Goal: Find specific page/section: Find specific page/section

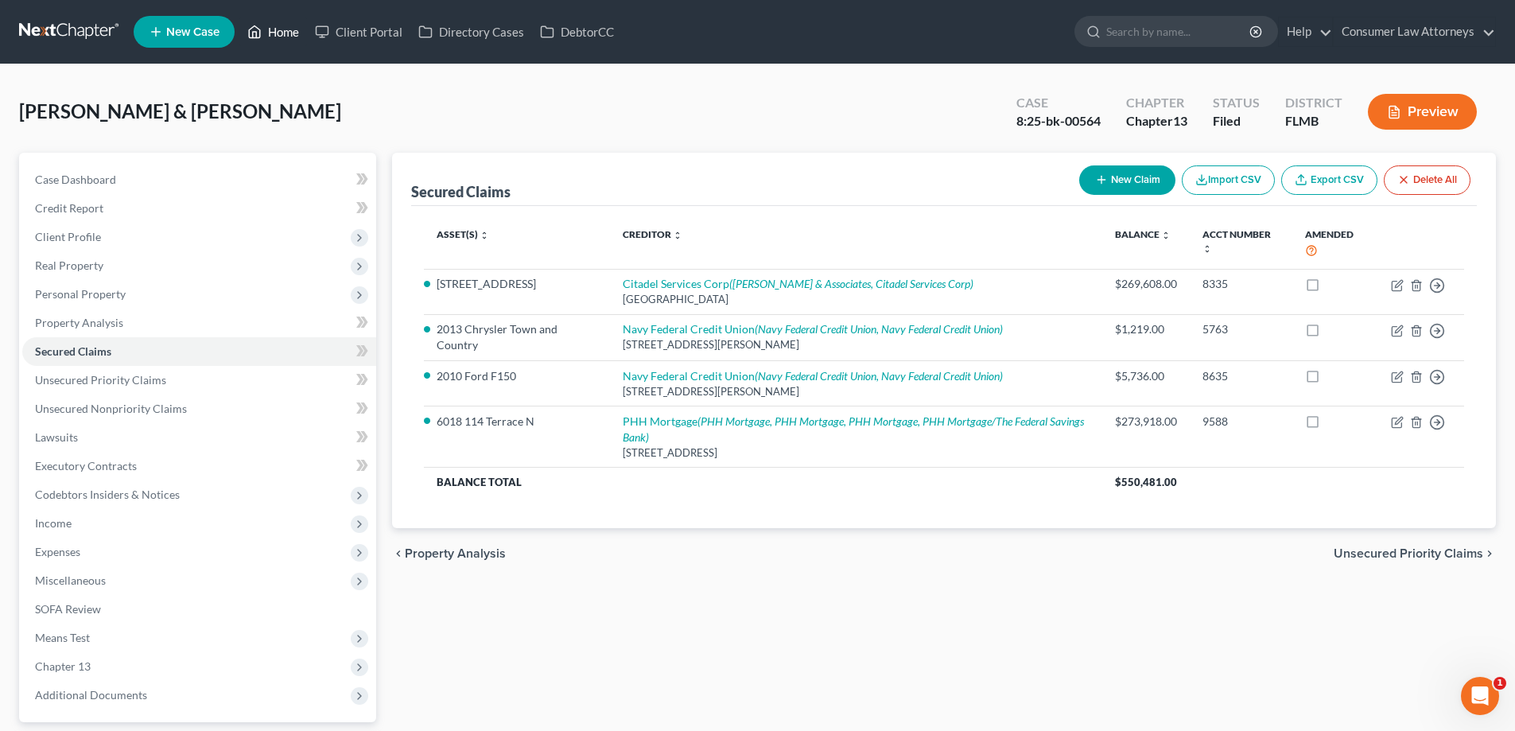
drag, startPoint x: 265, startPoint y: 36, endPoint x: 267, endPoint y: 48, distance: 12.9
click at [265, 36] on link "Home" at bounding box center [273, 31] width 68 height 29
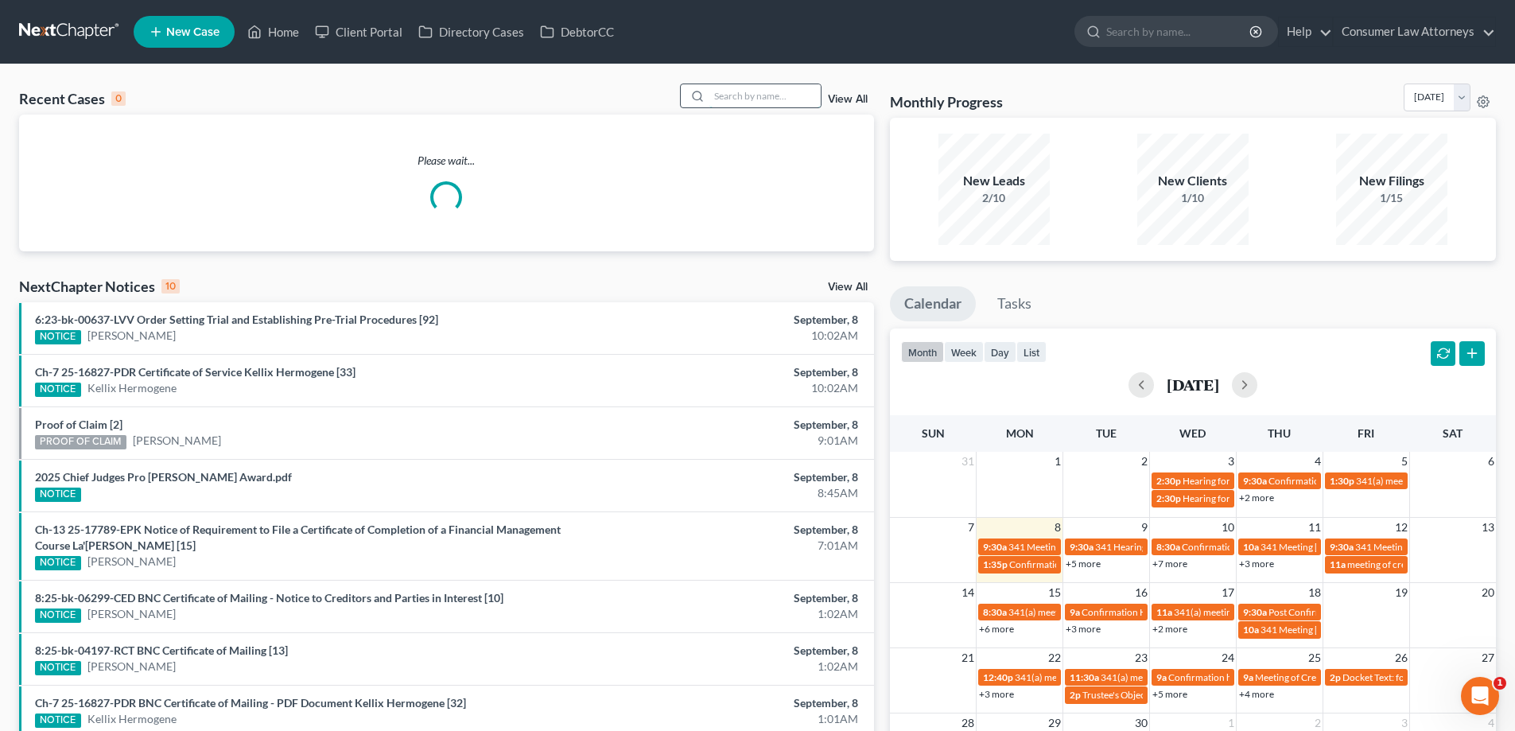
click at [786, 103] on input "search" at bounding box center [764, 95] width 111 height 23
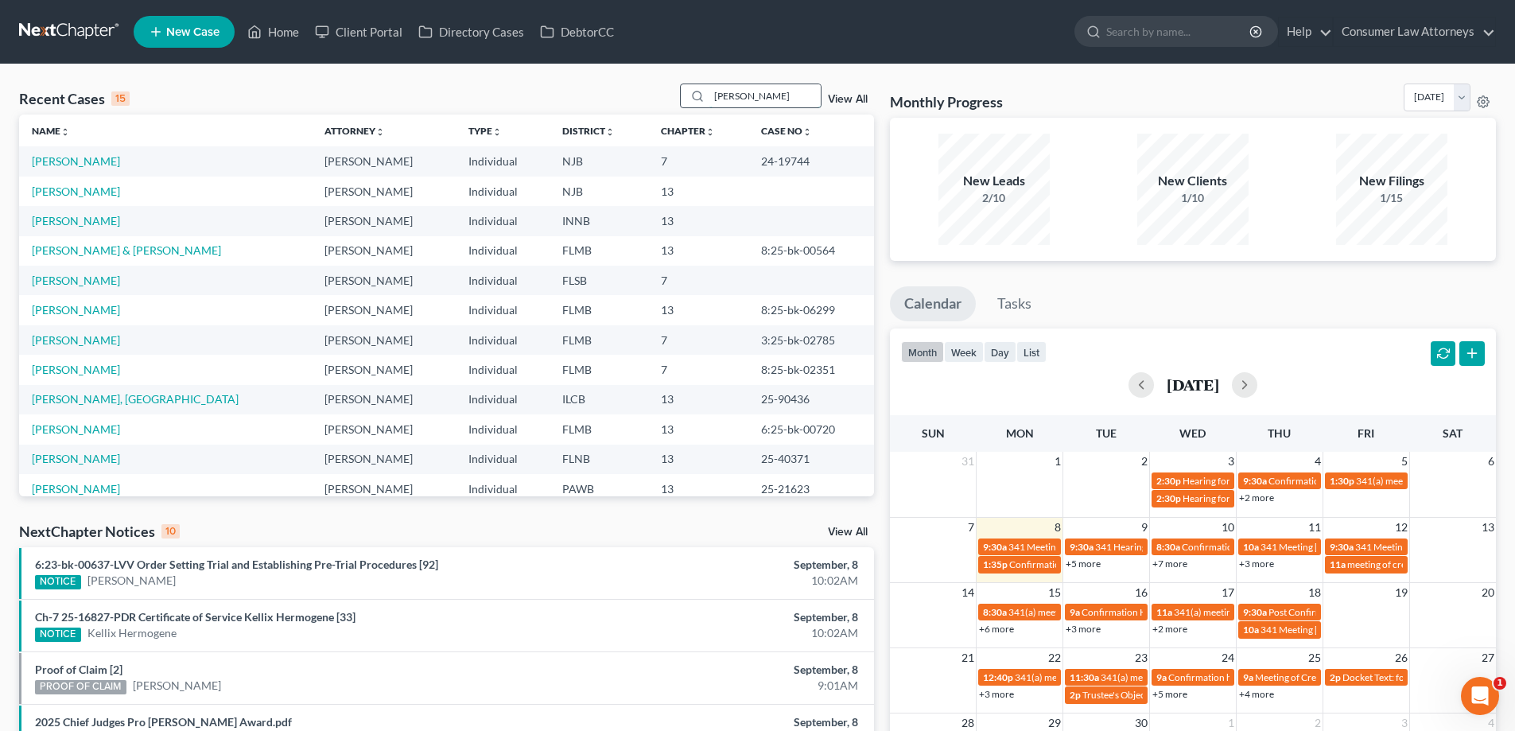
type input "[PERSON_NAME]"
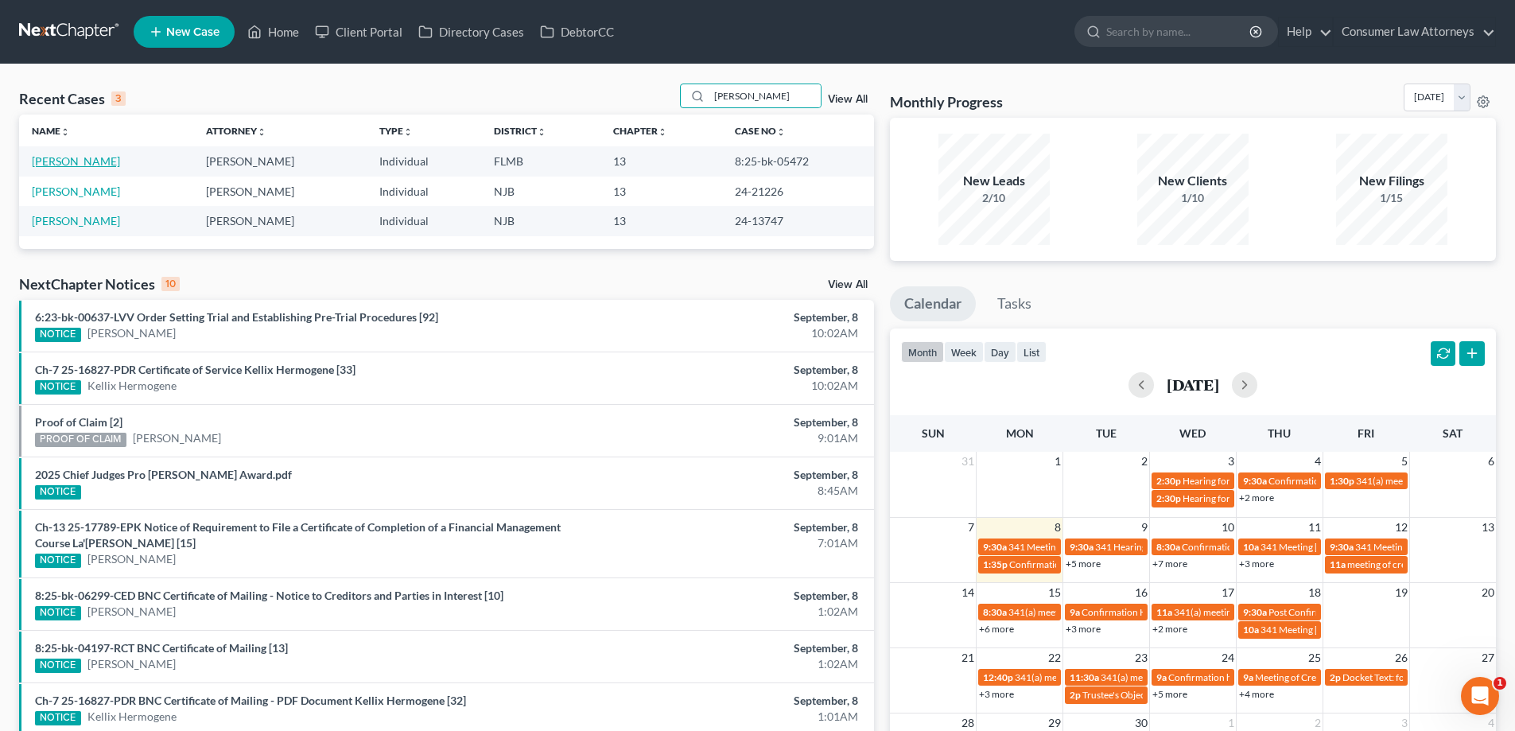
click at [87, 168] on link "[PERSON_NAME]" at bounding box center [76, 161] width 88 height 14
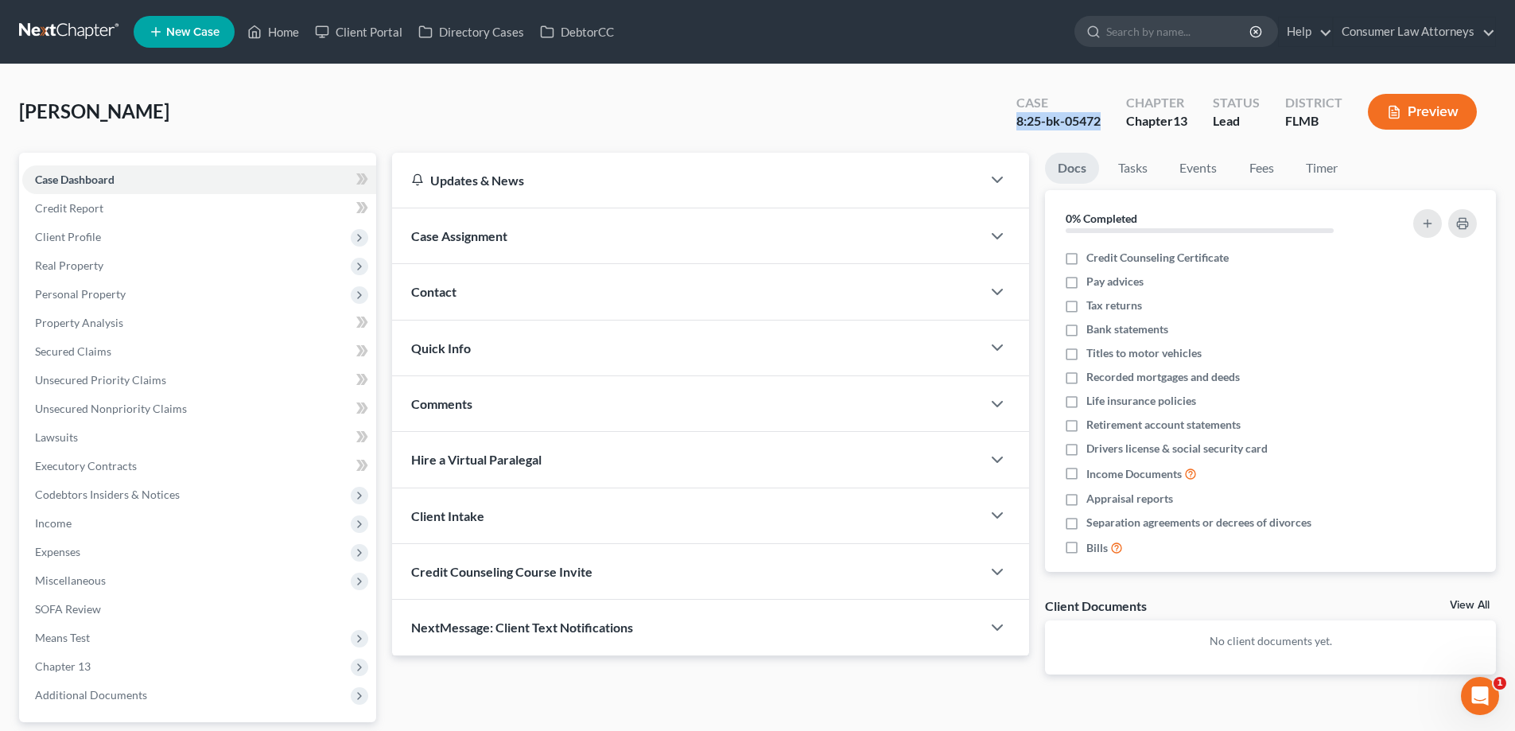
drag, startPoint x: 1100, startPoint y: 119, endPoint x: 1013, endPoint y: 122, distance: 87.5
click at [1013, 122] on div "Case 8:25-bk-05472" at bounding box center [1058, 113] width 110 height 47
copy div "8:25-bk-05472"
click at [268, 30] on link "Home" at bounding box center [273, 31] width 68 height 29
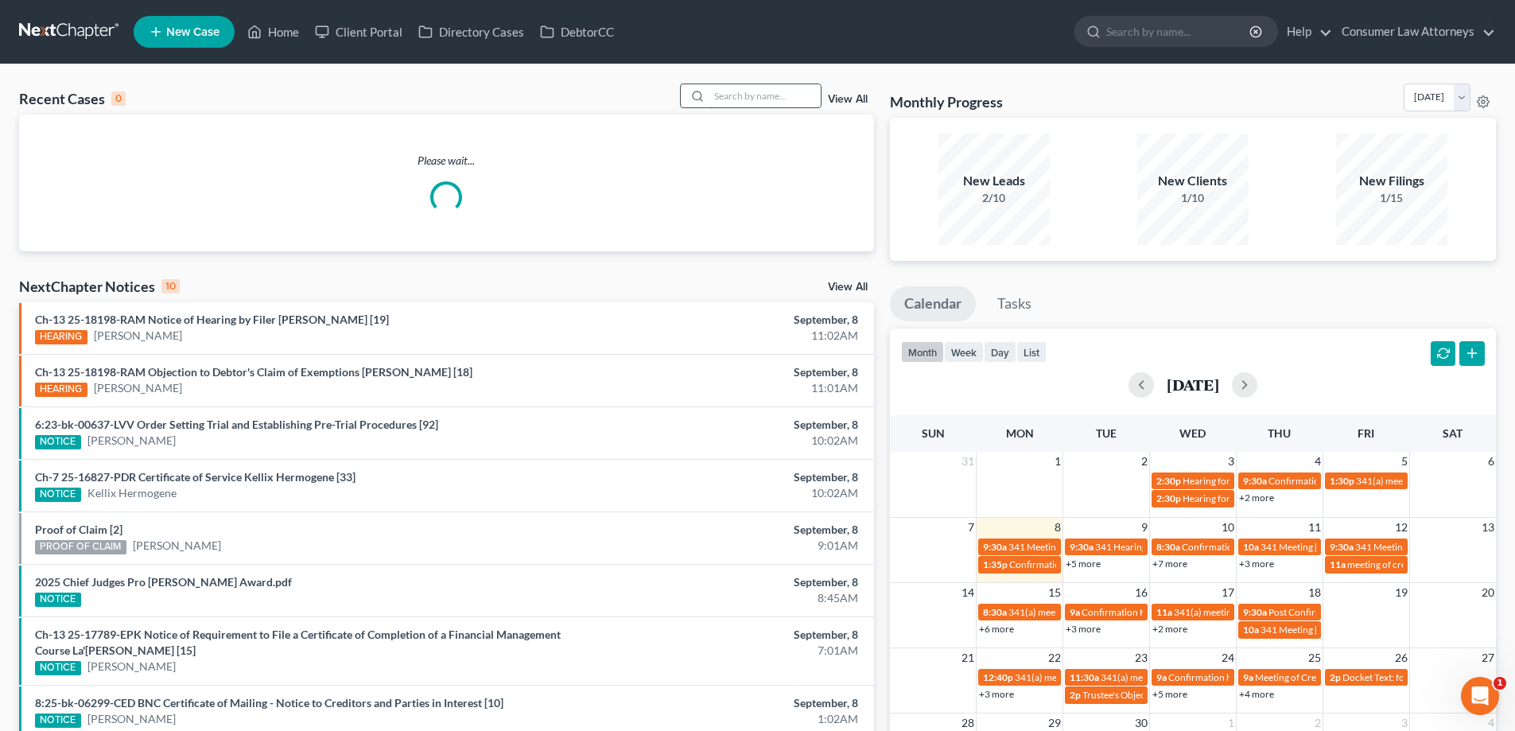
click at [770, 87] on input "search" at bounding box center [764, 95] width 111 height 23
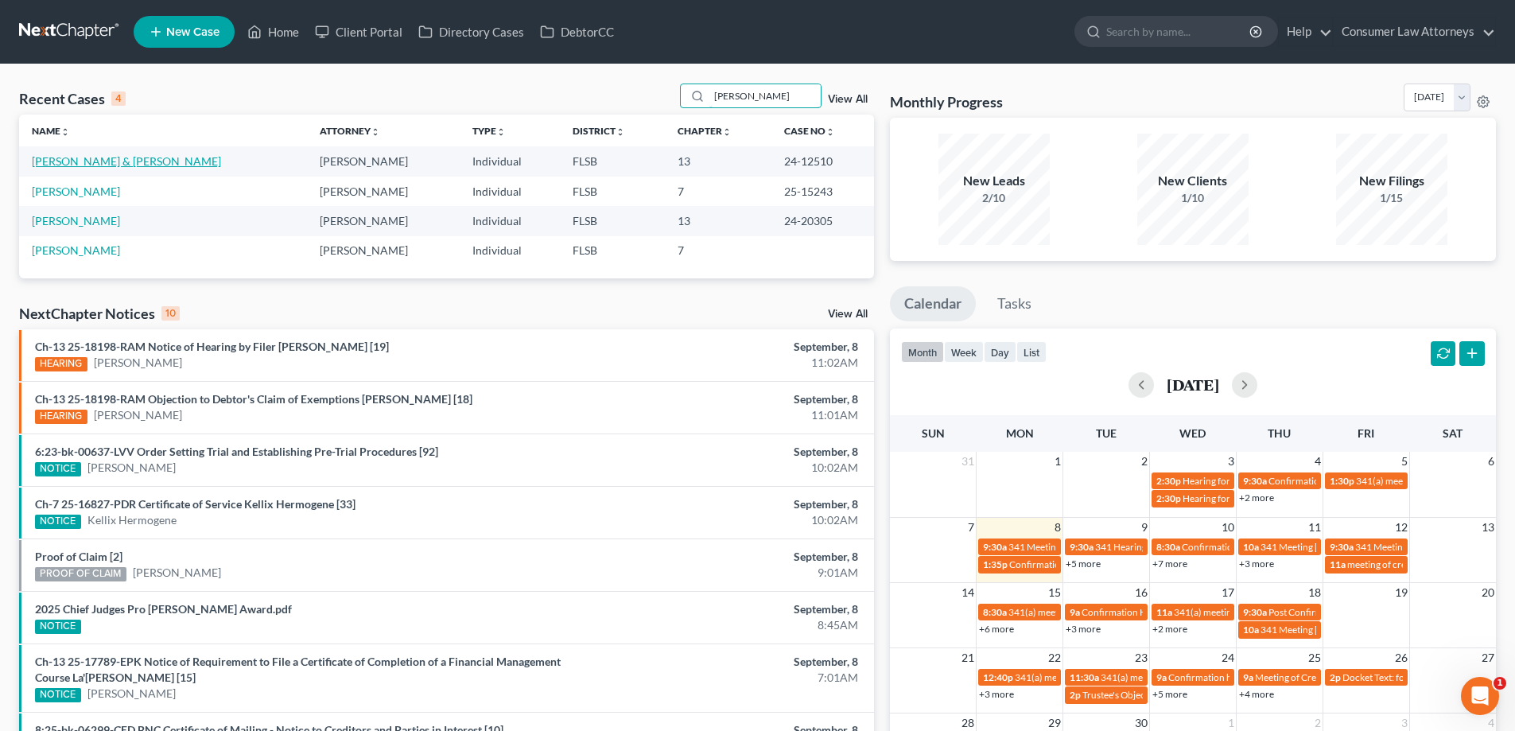
type input "[PERSON_NAME]"
click at [117, 161] on link "[PERSON_NAME] & [PERSON_NAME]" at bounding box center [126, 161] width 189 height 14
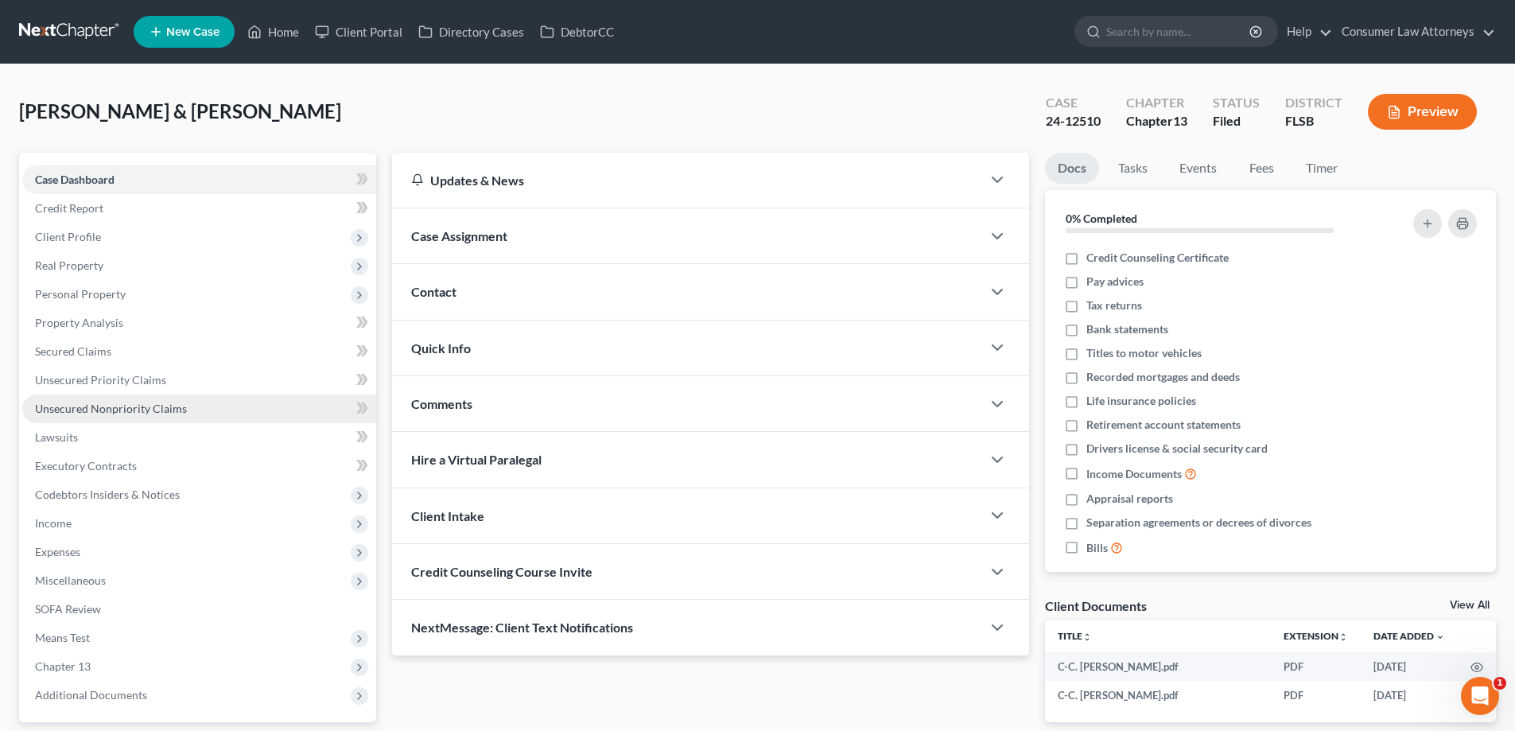
click at [152, 405] on span "Unsecured Nonpriority Claims" at bounding box center [111, 409] width 152 height 14
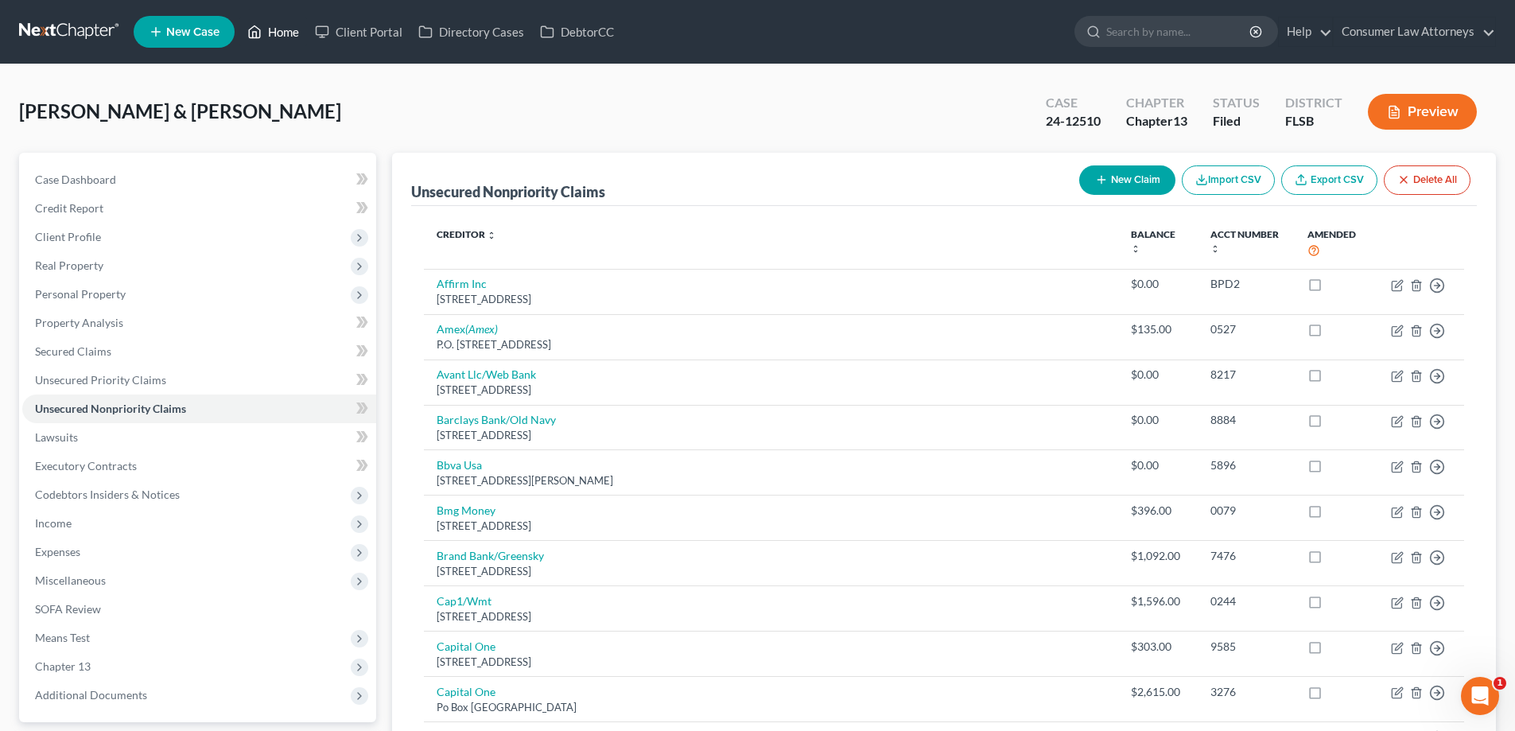
click at [287, 31] on link "Home" at bounding box center [273, 31] width 68 height 29
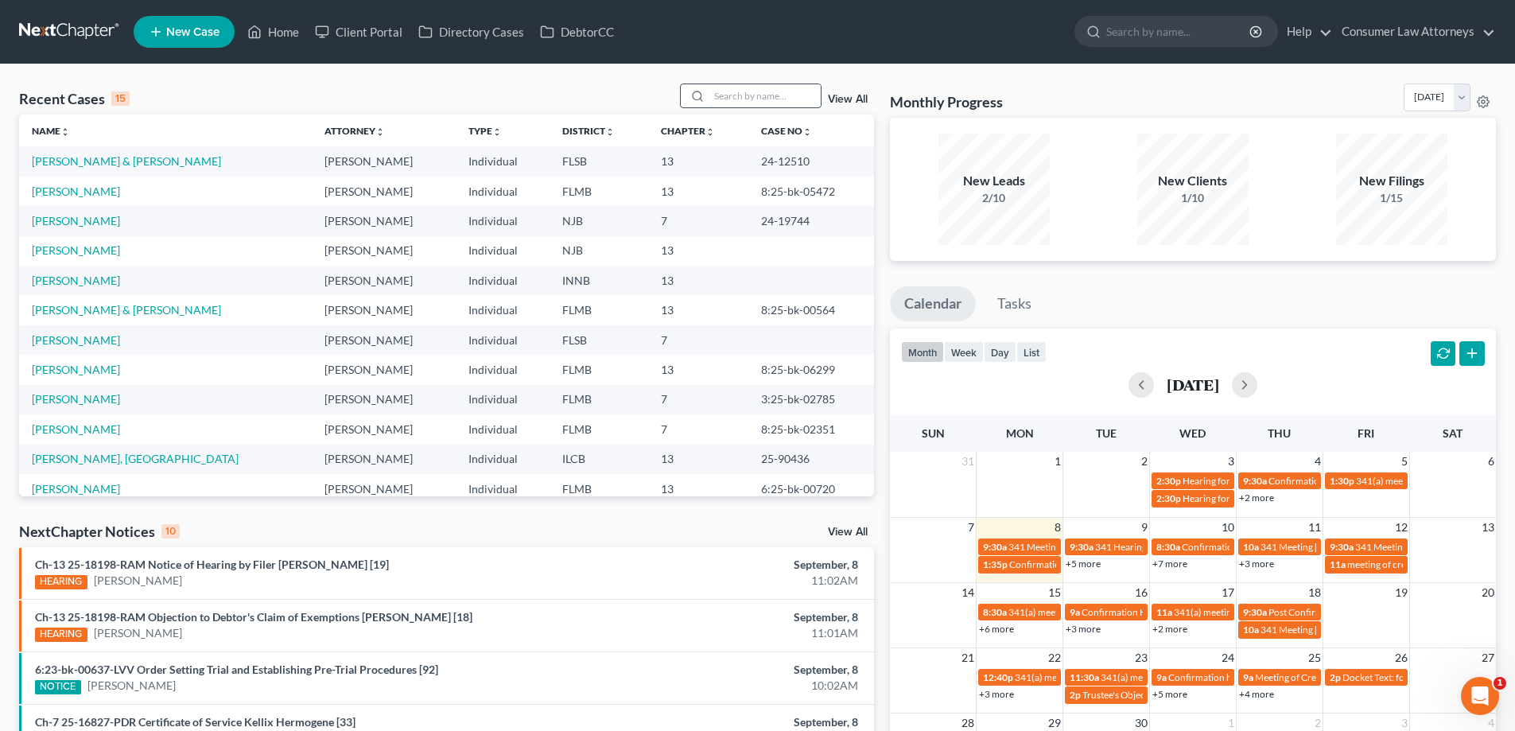
click at [755, 99] on input "search" at bounding box center [764, 95] width 111 height 23
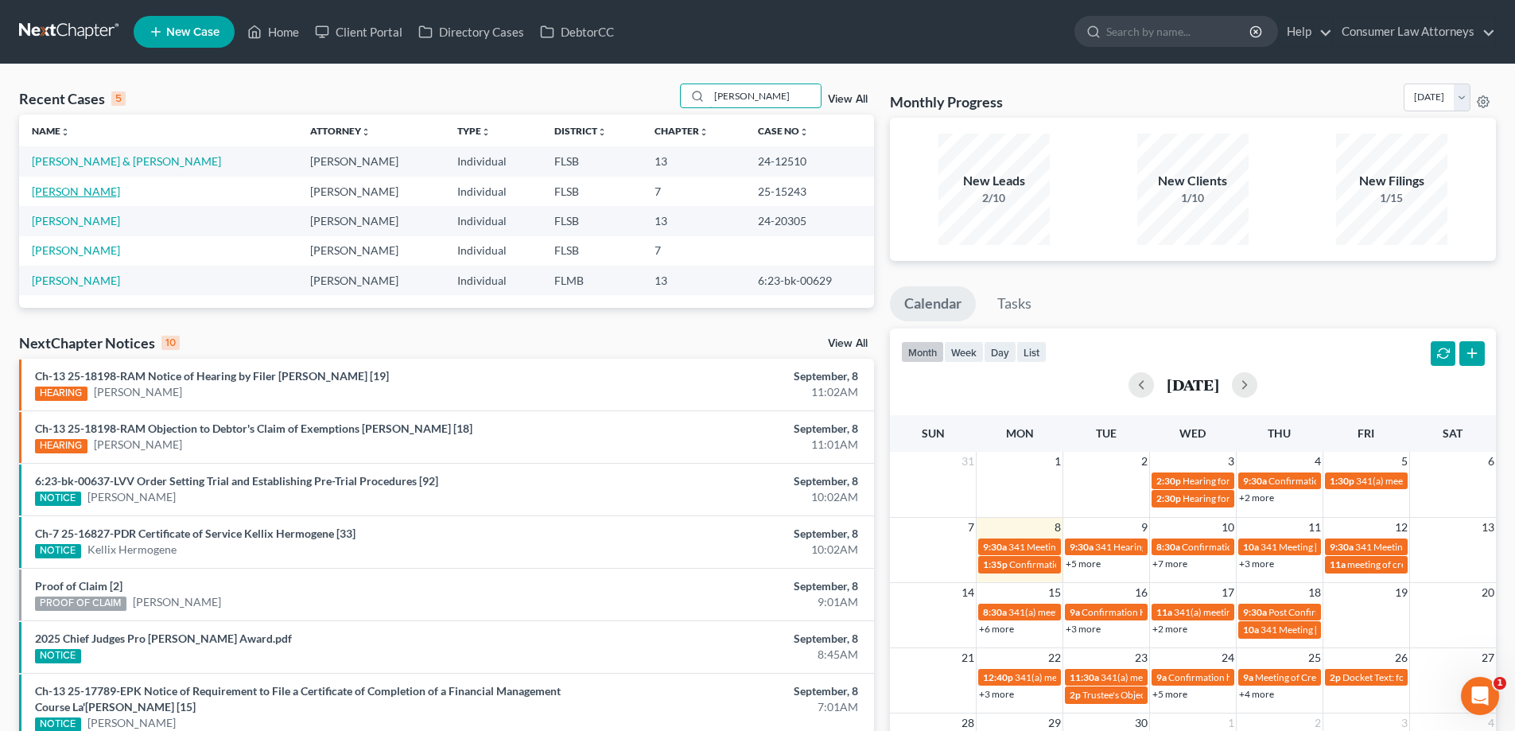
type input "[PERSON_NAME]"
click at [71, 192] on link "[PERSON_NAME]" at bounding box center [76, 191] width 88 height 14
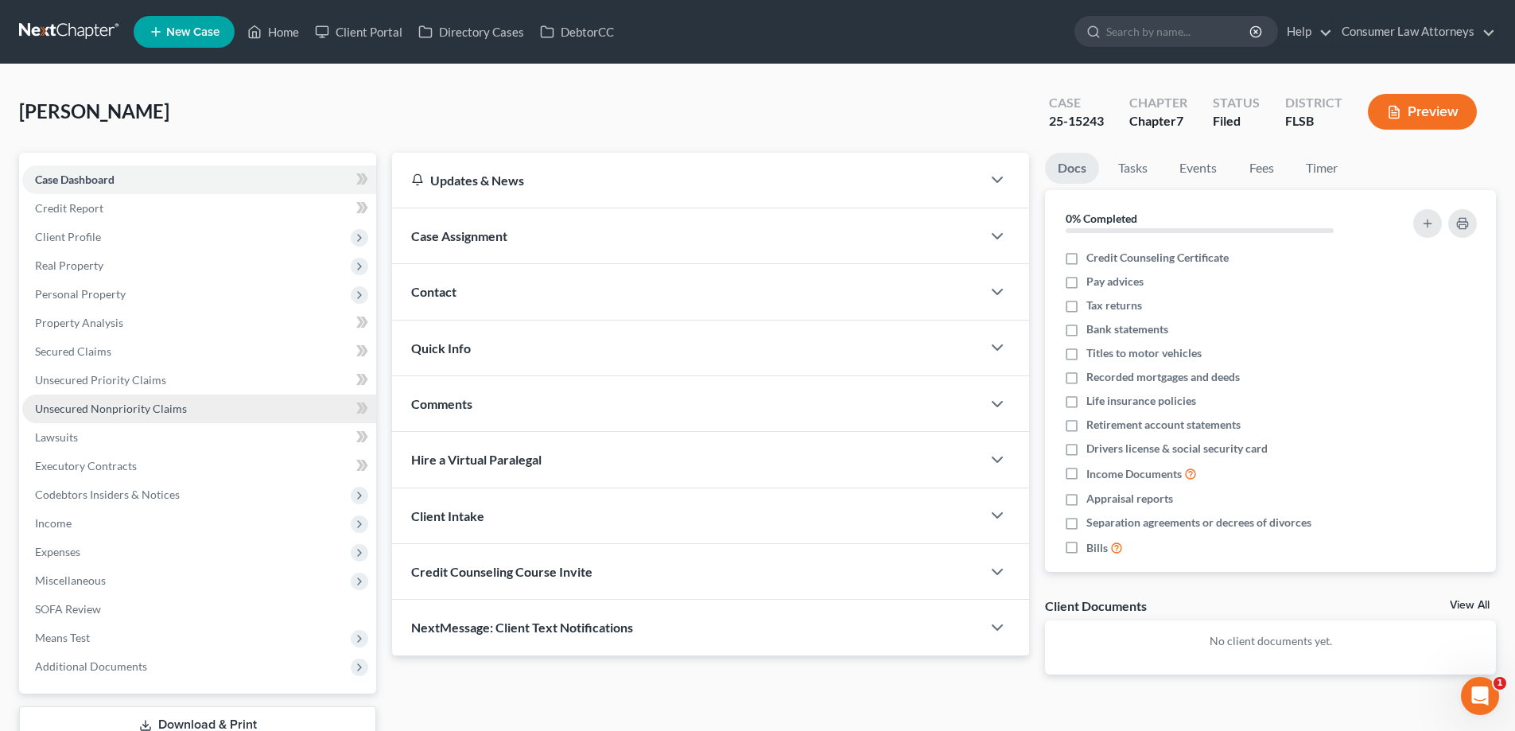
click at [164, 396] on link "Unsecured Nonpriority Claims" at bounding box center [199, 408] width 354 height 29
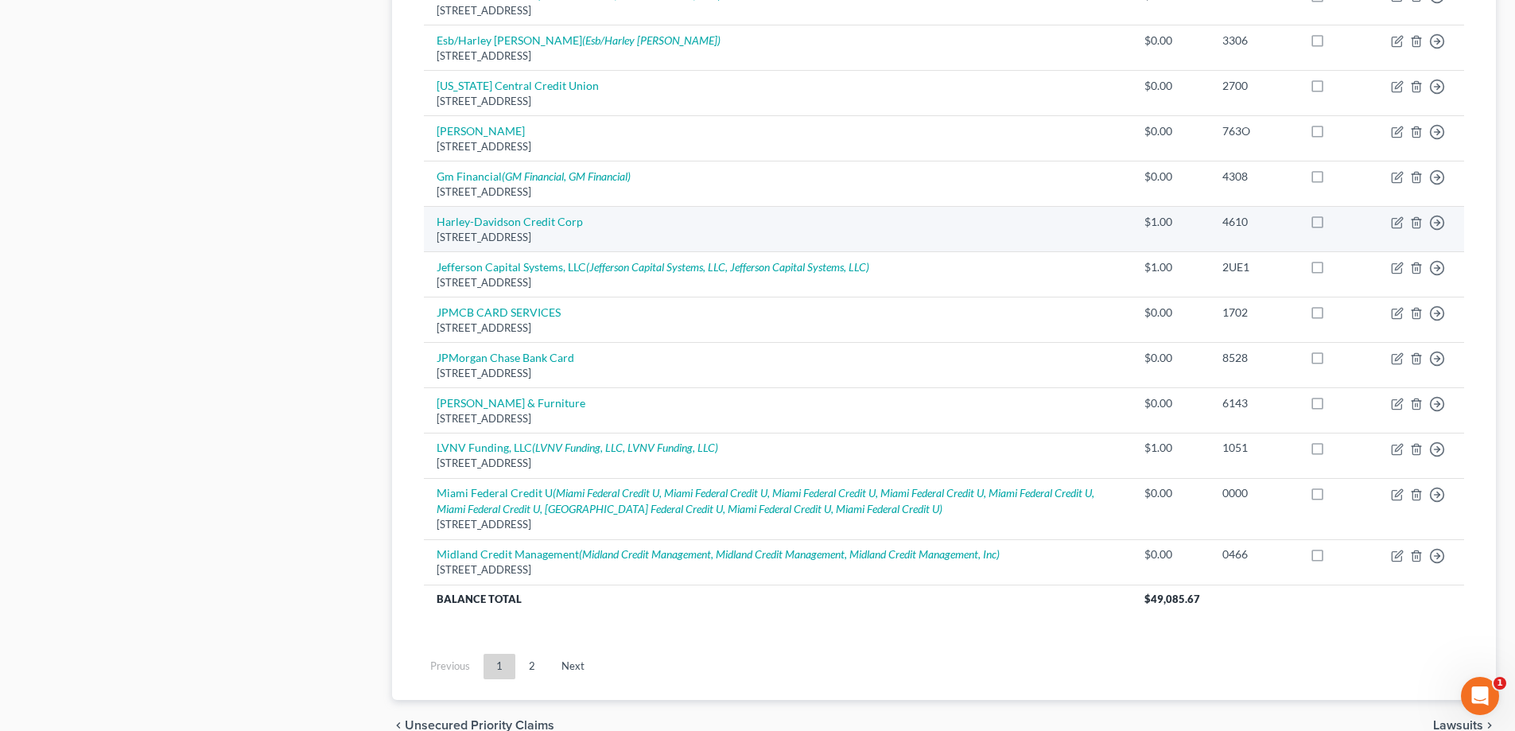
scroll to position [1139, 0]
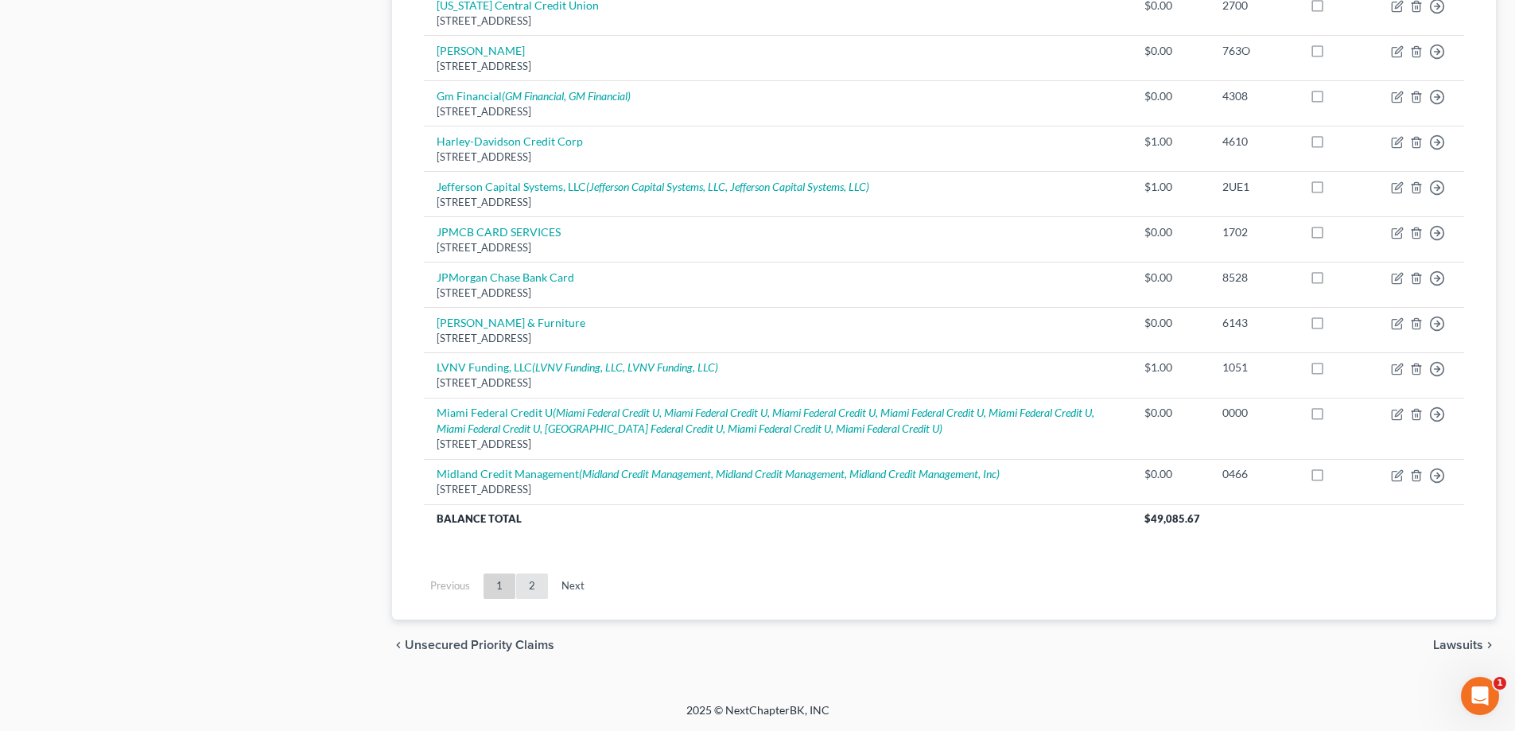
click at [531, 592] on link "2" at bounding box center [532, 585] width 32 height 25
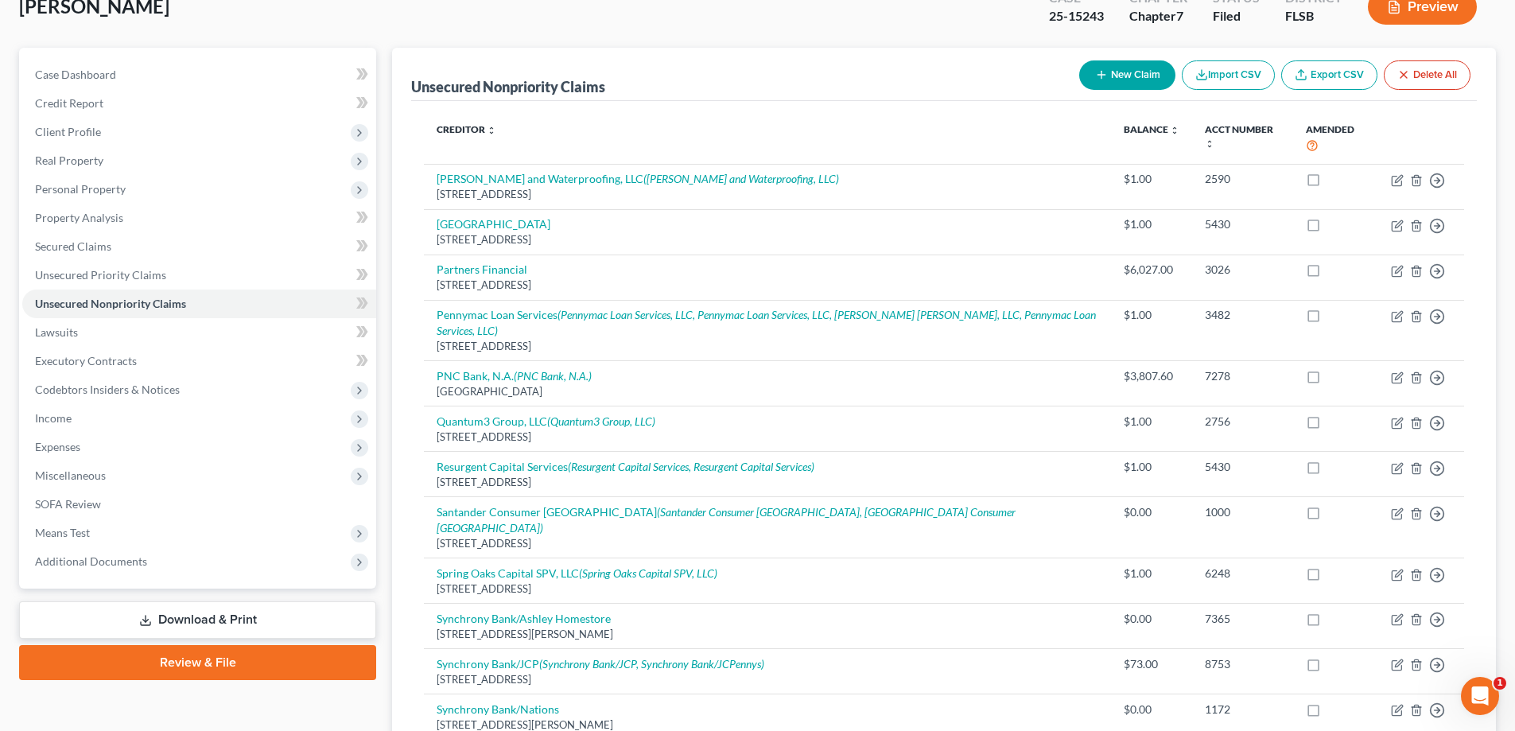
scroll to position [0, 0]
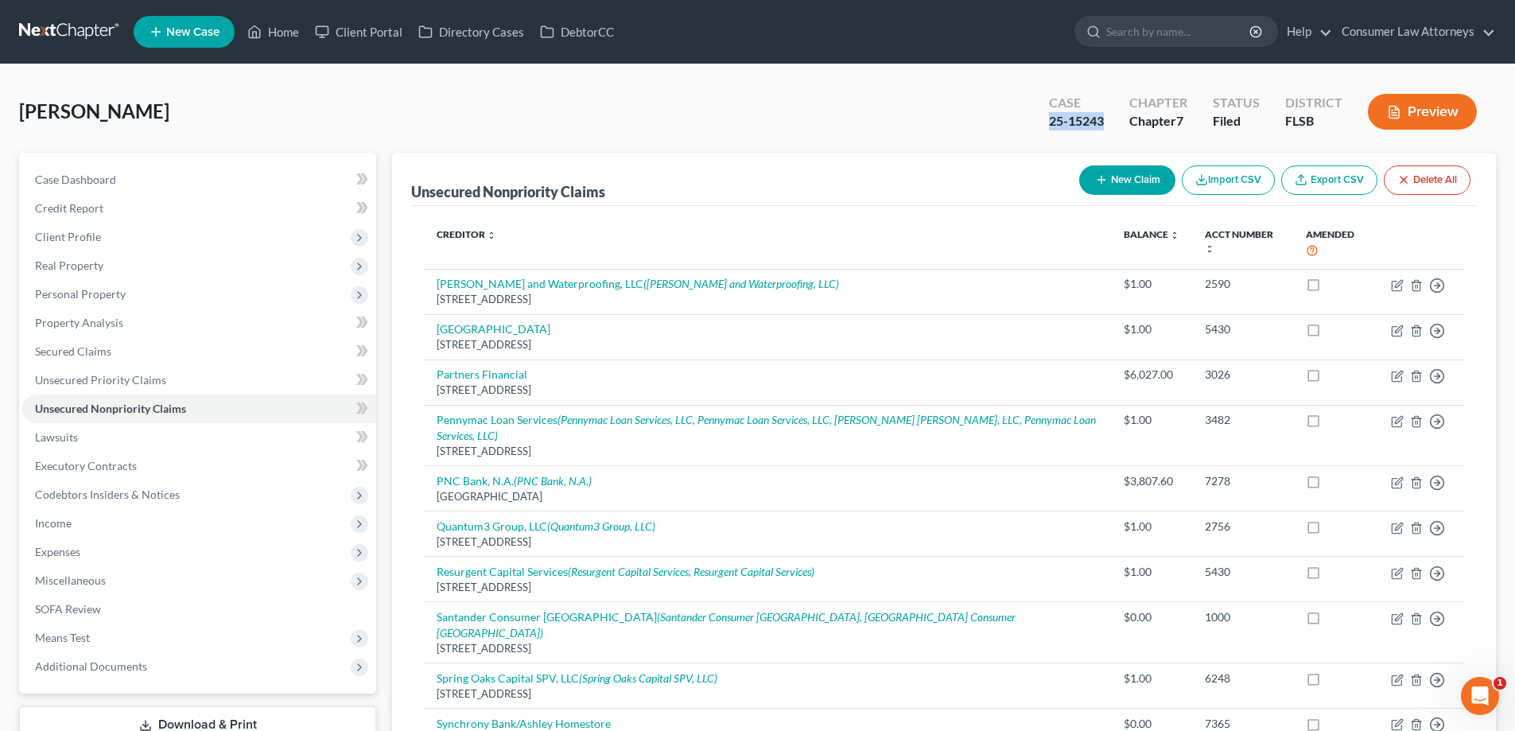
drag, startPoint x: 1104, startPoint y: 120, endPoint x: 1051, endPoint y: 121, distance: 53.3
click at [1051, 121] on div "25-15243" at bounding box center [1076, 121] width 55 height 18
copy div "25-15243"
click at [285, 38] on link "Home" at bounding box center [273, 31] width 68 height 29
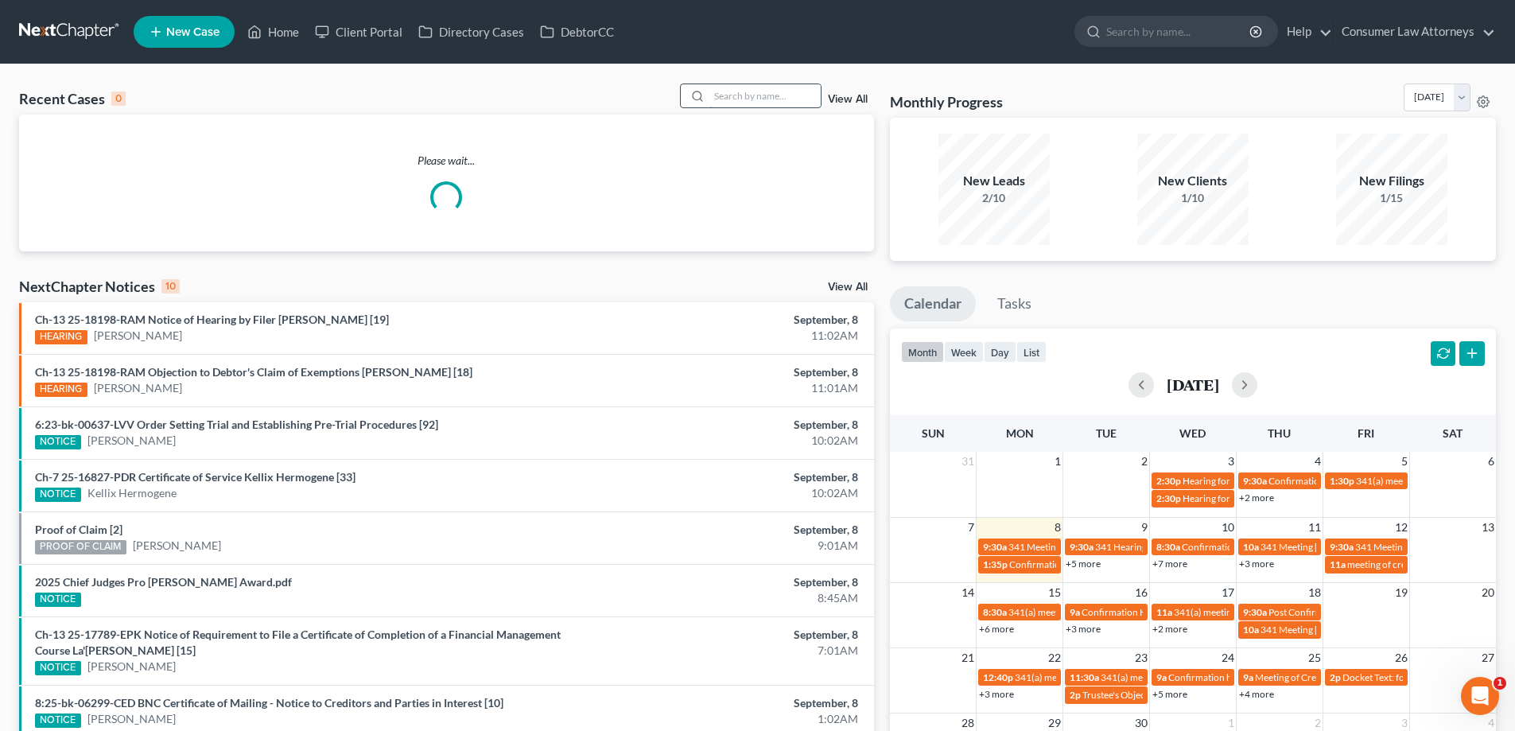
click at [727, 91] on input "search" at bounding box center [764, 95] width 111 height 23
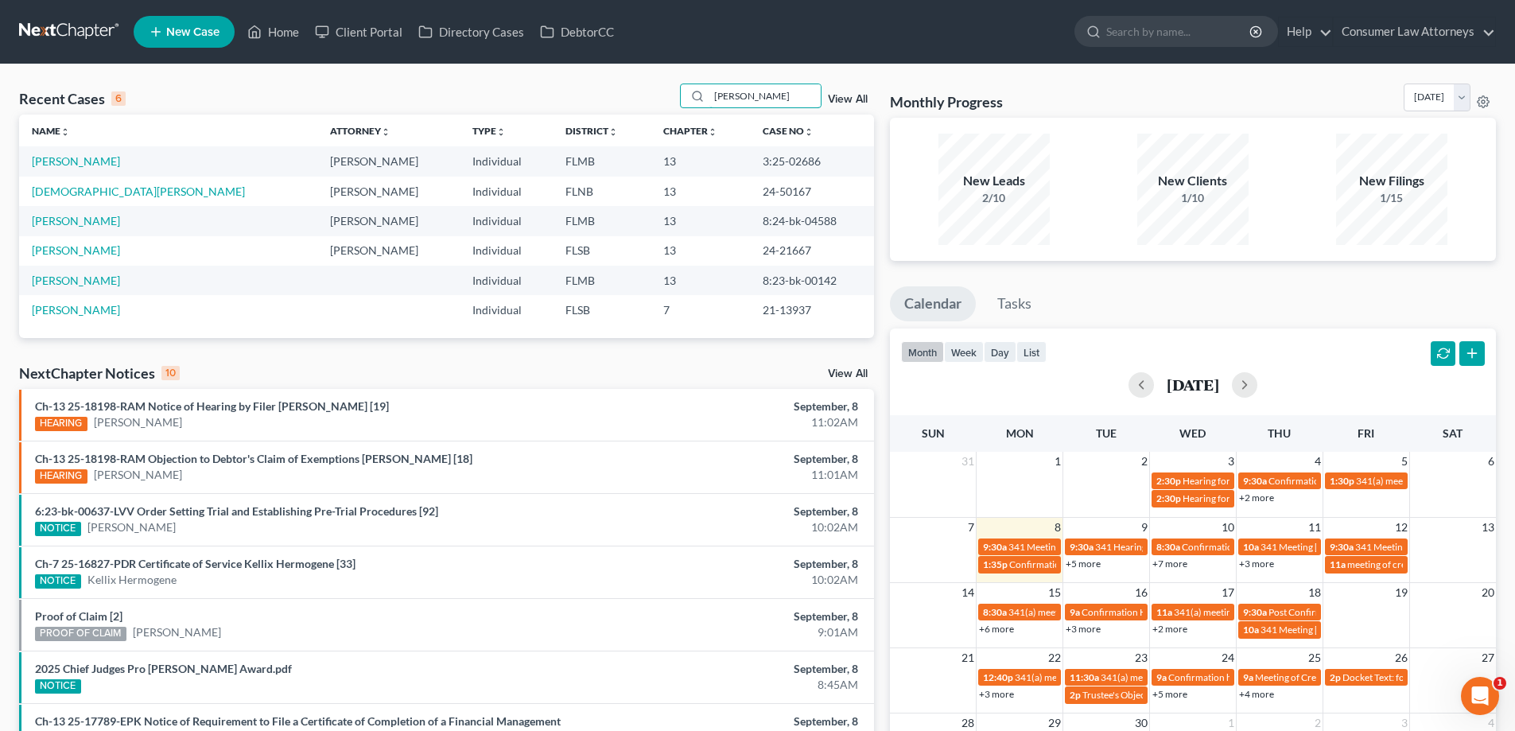
type input "[PERSON_NAME]"
drag, startPoint x: 794, startPoint y: 164, endPoint x: 723, endPoint y: 162, distance: 71.6
click at [750, 162] on td "3:25-02686" at bounding box center [812, 160] width 124 height 29
copy td "3:25-02686"
click at [858, 240] on td "24-21667" at bounding box center [812, 250] width 124 height 29
